Goal: Information Seeking & Learning: Learn about a topic

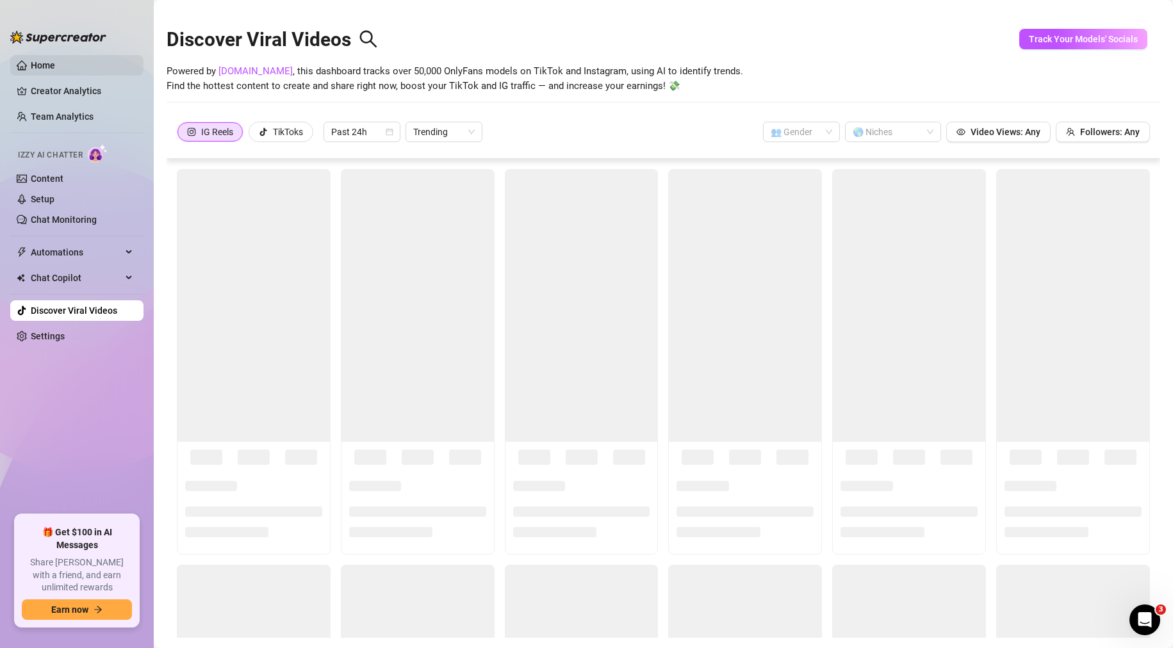
click at [54, 67] on link "Home" at bounding box center [43, 65] width 24 height 10
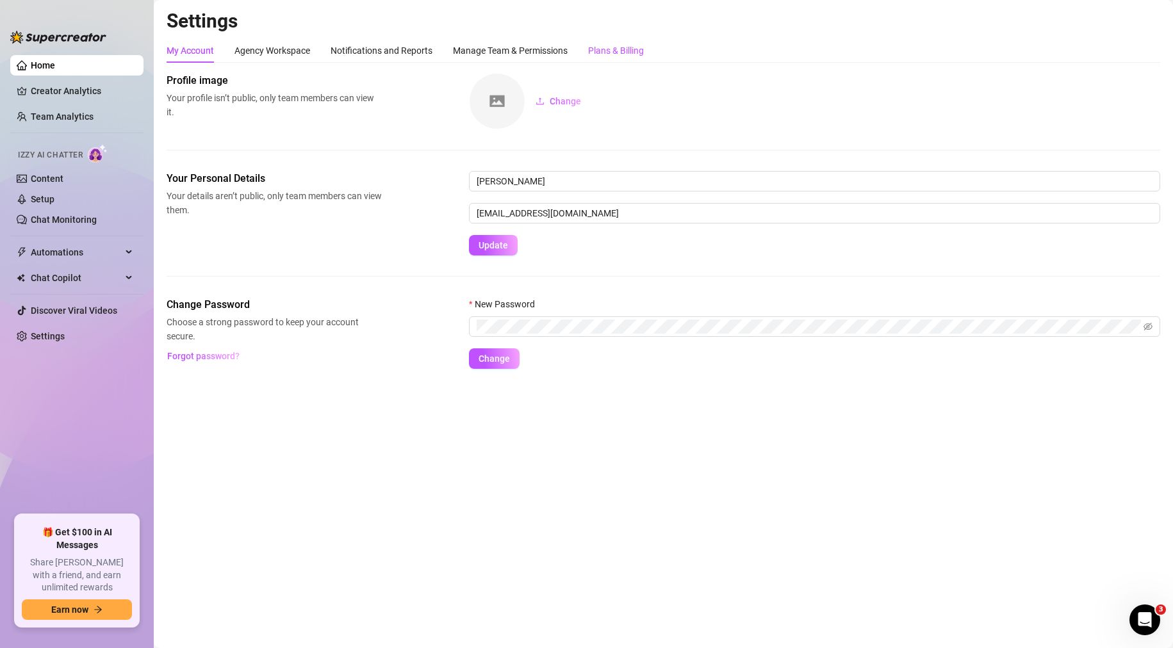
click at [619, 57] on div "Plans & Billing" at bounding box center [616, 51] width 56 height 14
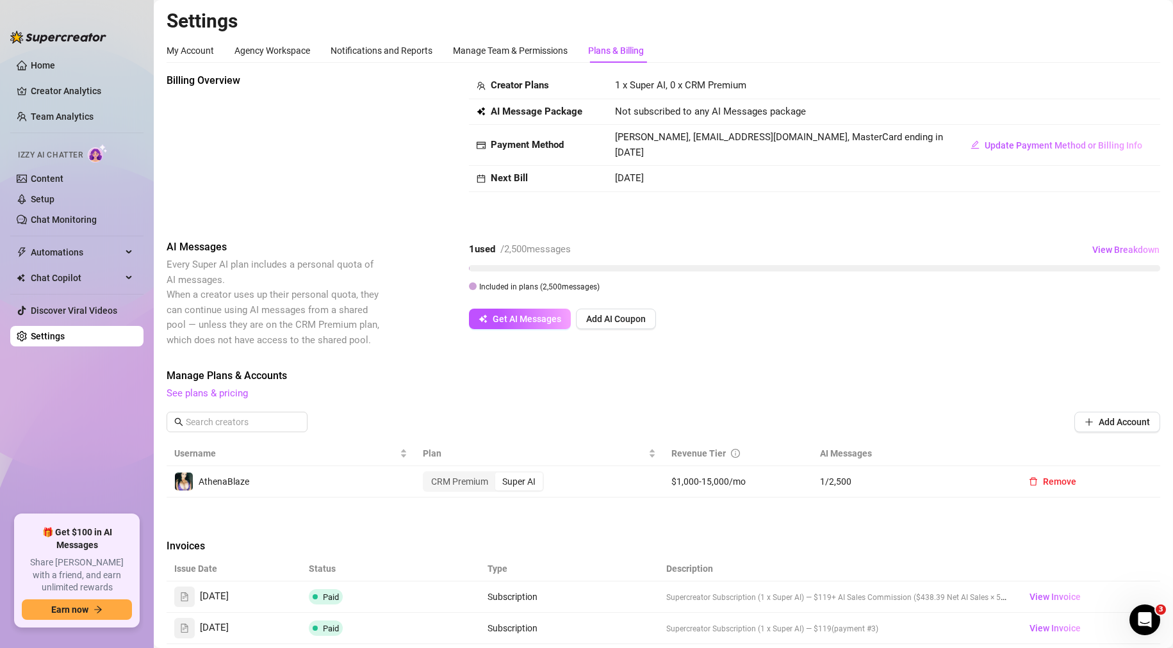
click at [390, 345] on div "AI Messages Every Super AI plan includes a personal quota of AI messages. When …" at bounding box center [664, 294] width 994 height 108
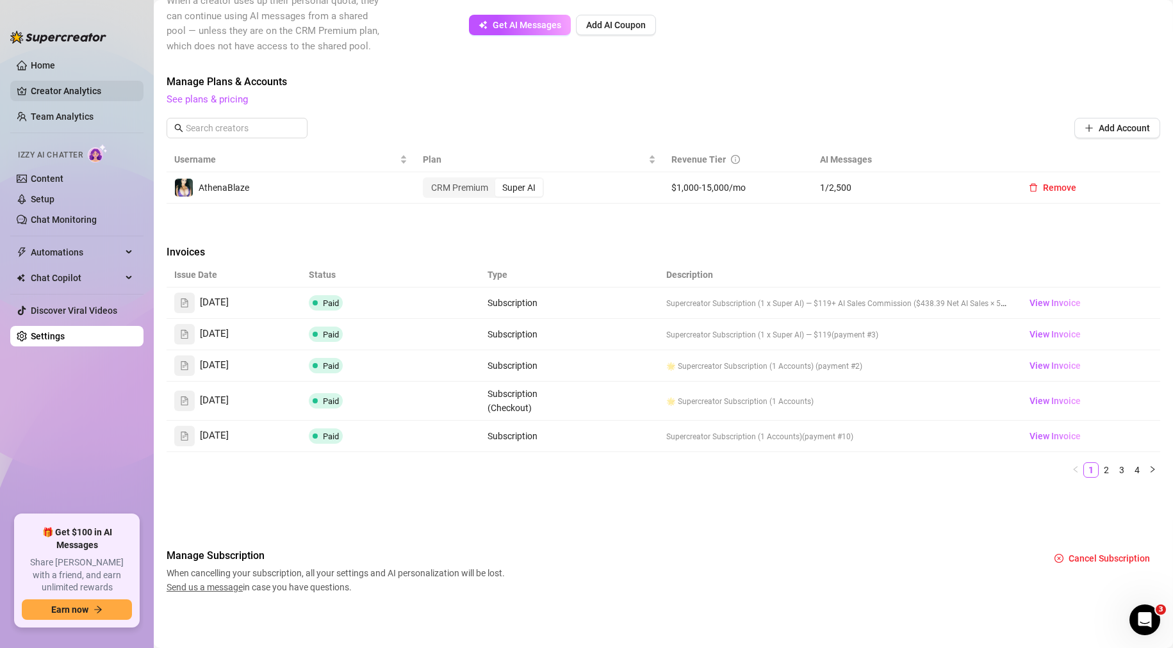
click at [56, 87] on link "Creator Analytics" at bounding box center [82, 91] width 103 height 21
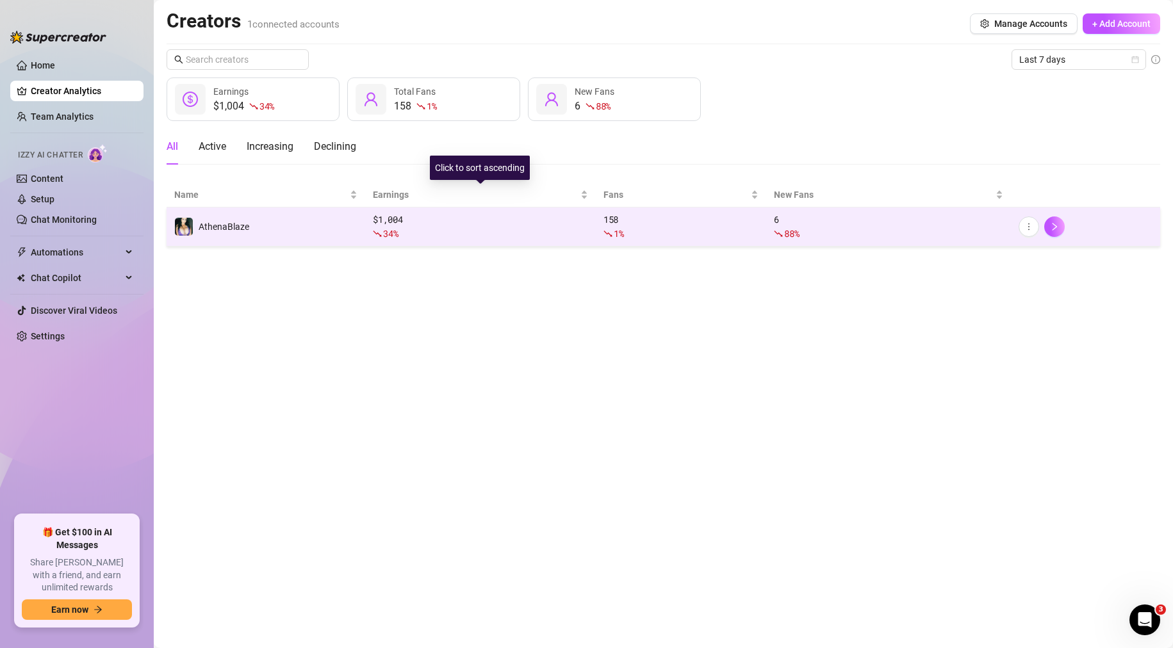
click at [416, 226] on div "$ 1,004 34 %" at bounding box center [480, 227] width 215 height 28
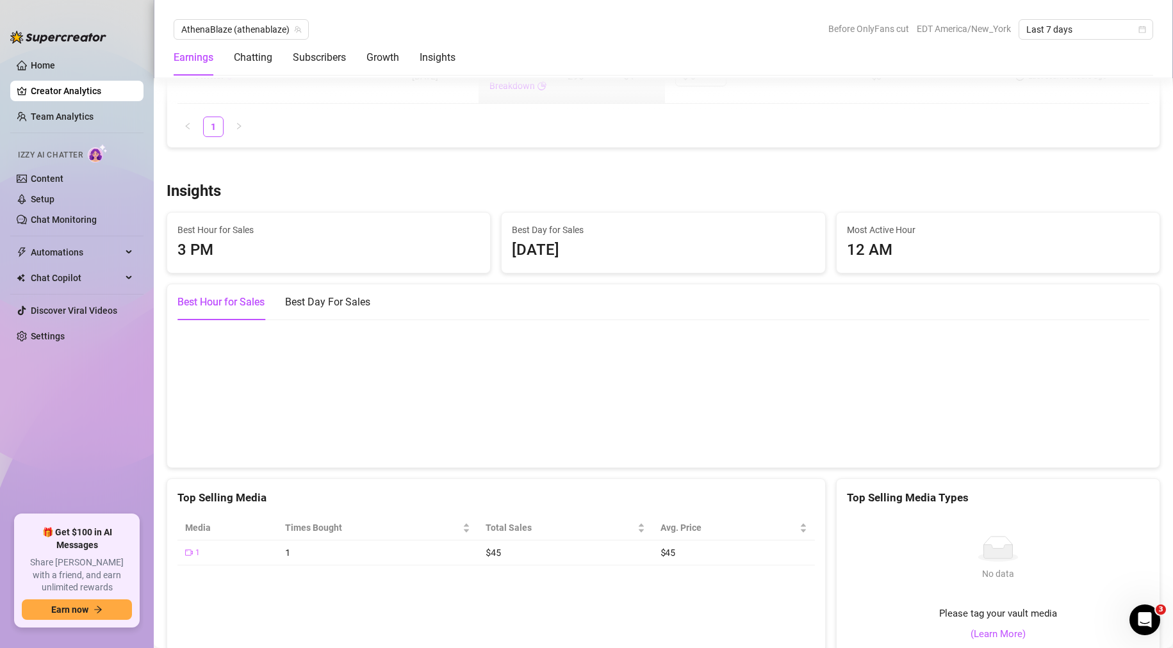
scroll to position [1813, 0]
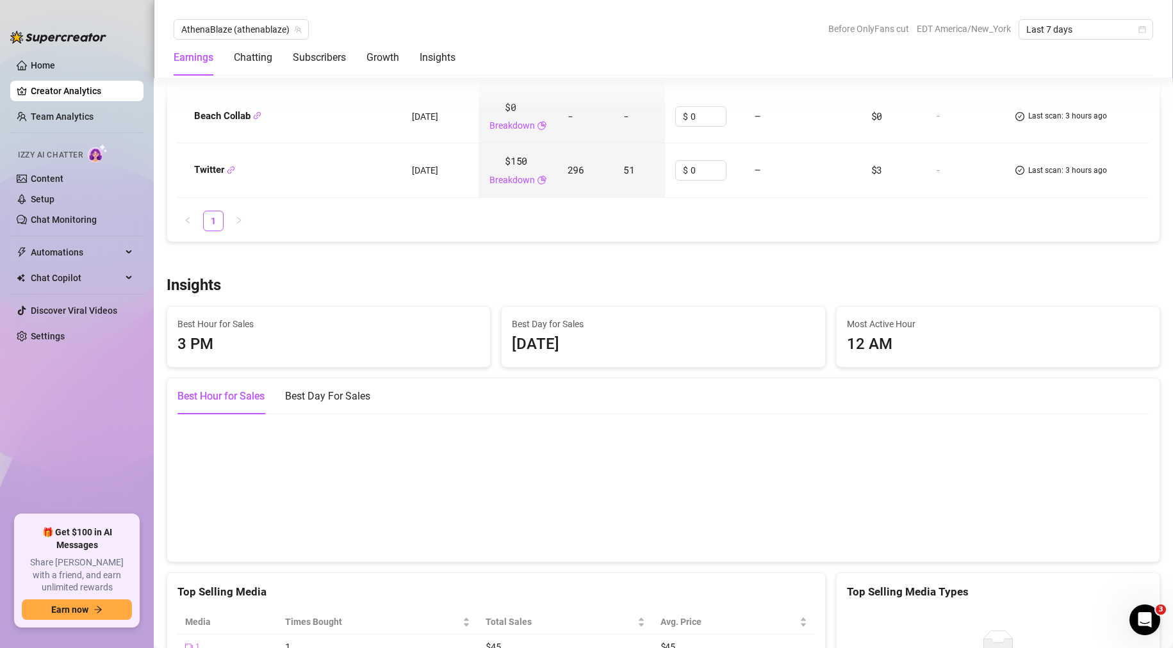
click at [277, 338] on div "3 PM" at bounding box center [328, 344] width 302 height 24
click at [568, 345] on div "[DATE]" at bounding box center [663, 344] width 302 height 24
click at [324, 398] on div "Best Day For Sales" at bounding box center [327, 396] width 85 height 15
click at [256, 520] on canvas at bounding box center [657, 487] width 961 height 128
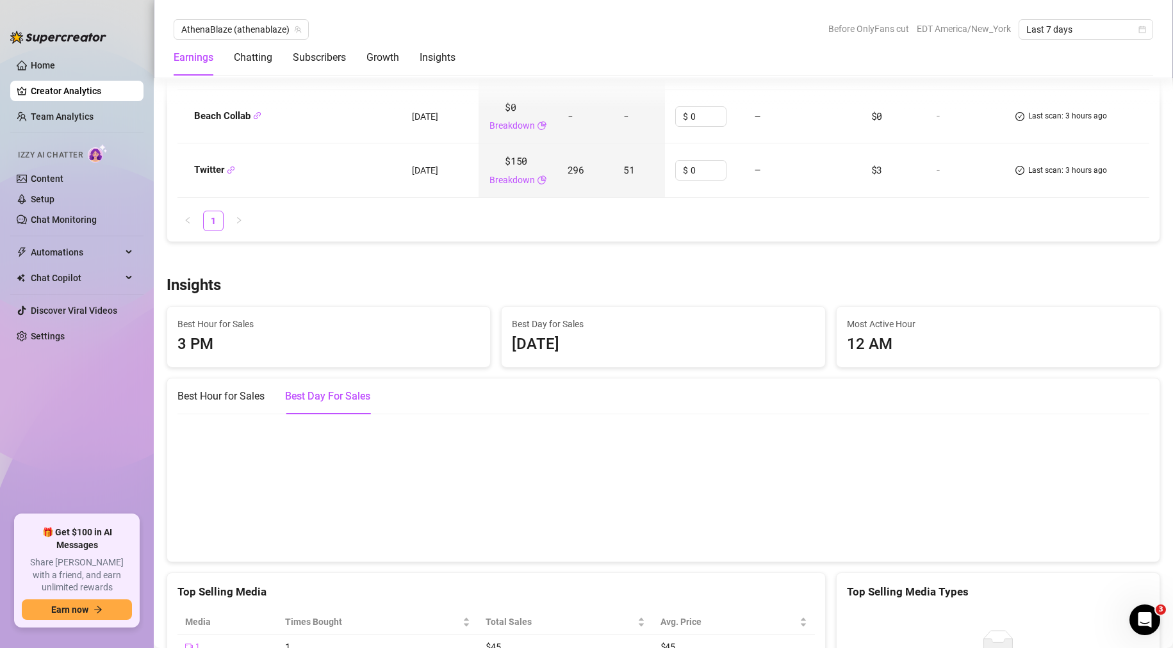
click at [256, 520] on canvas at bounding box center [657, 487] width 961 height 128
click at [31, 63] on link "Home" at bounding box center [43, 65] width 24 height 10
